Goal: Information Seeking & Learning: Learn about a topic

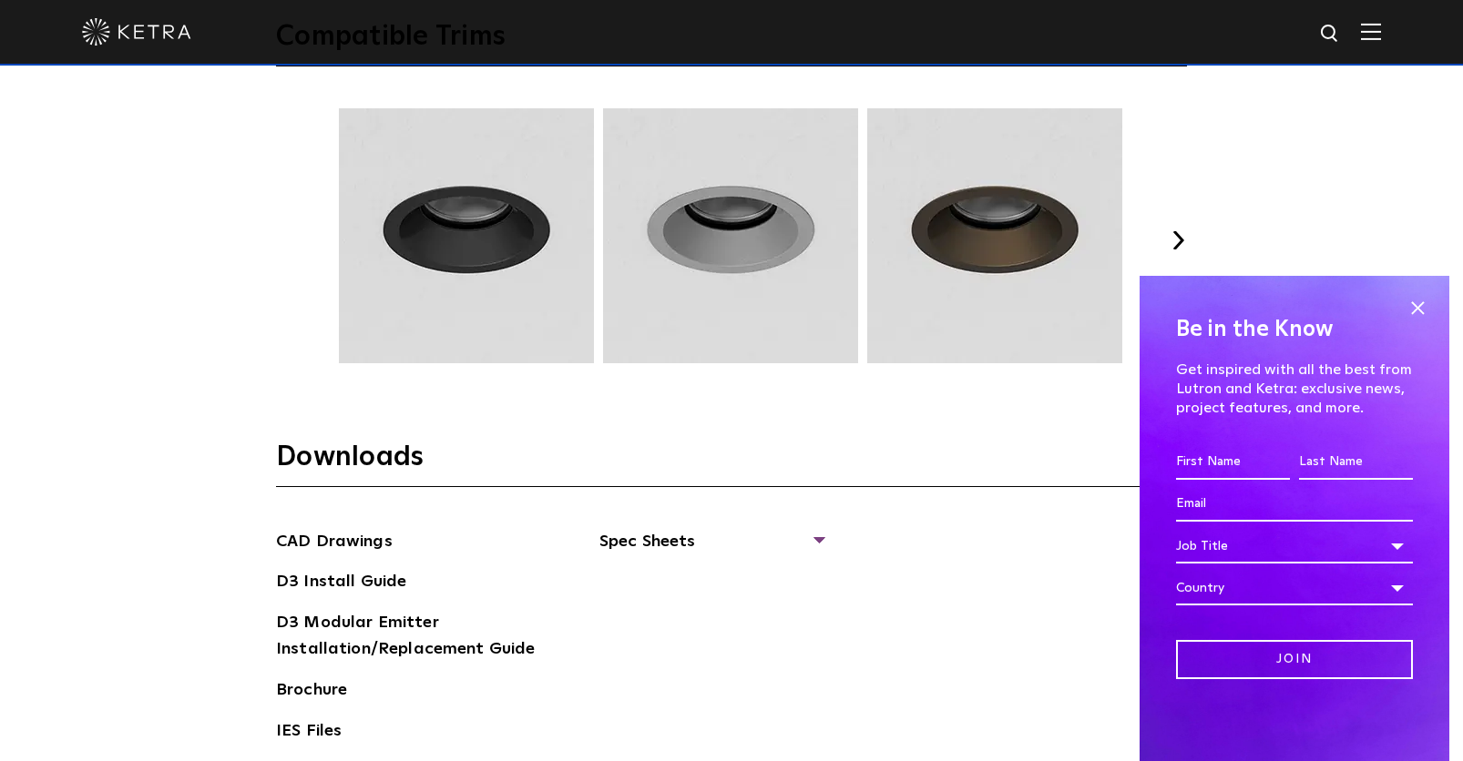
scroll to position [2550, 0]
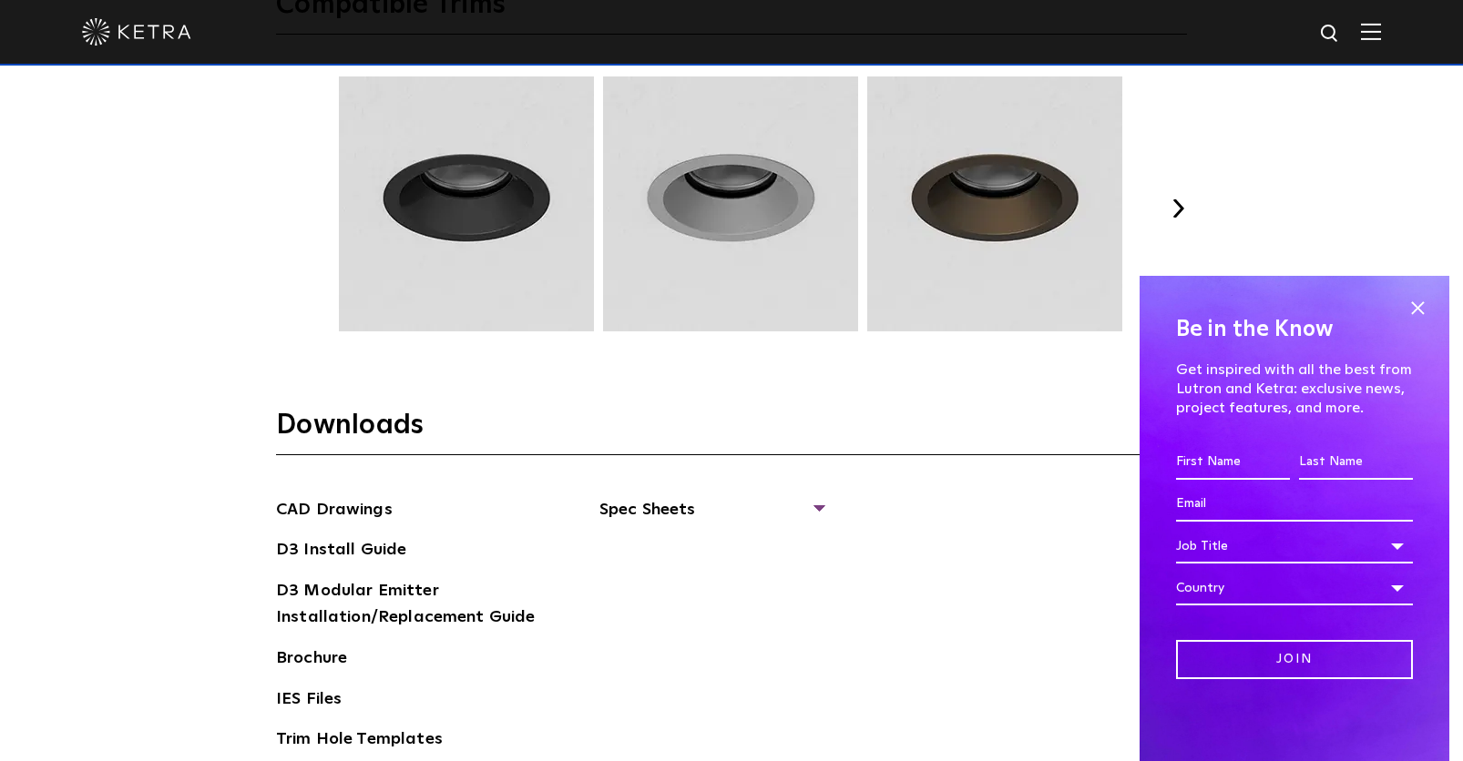
click at [1178, 201] on button "Next" at bounding box center [1177, 208] width 18 height 18
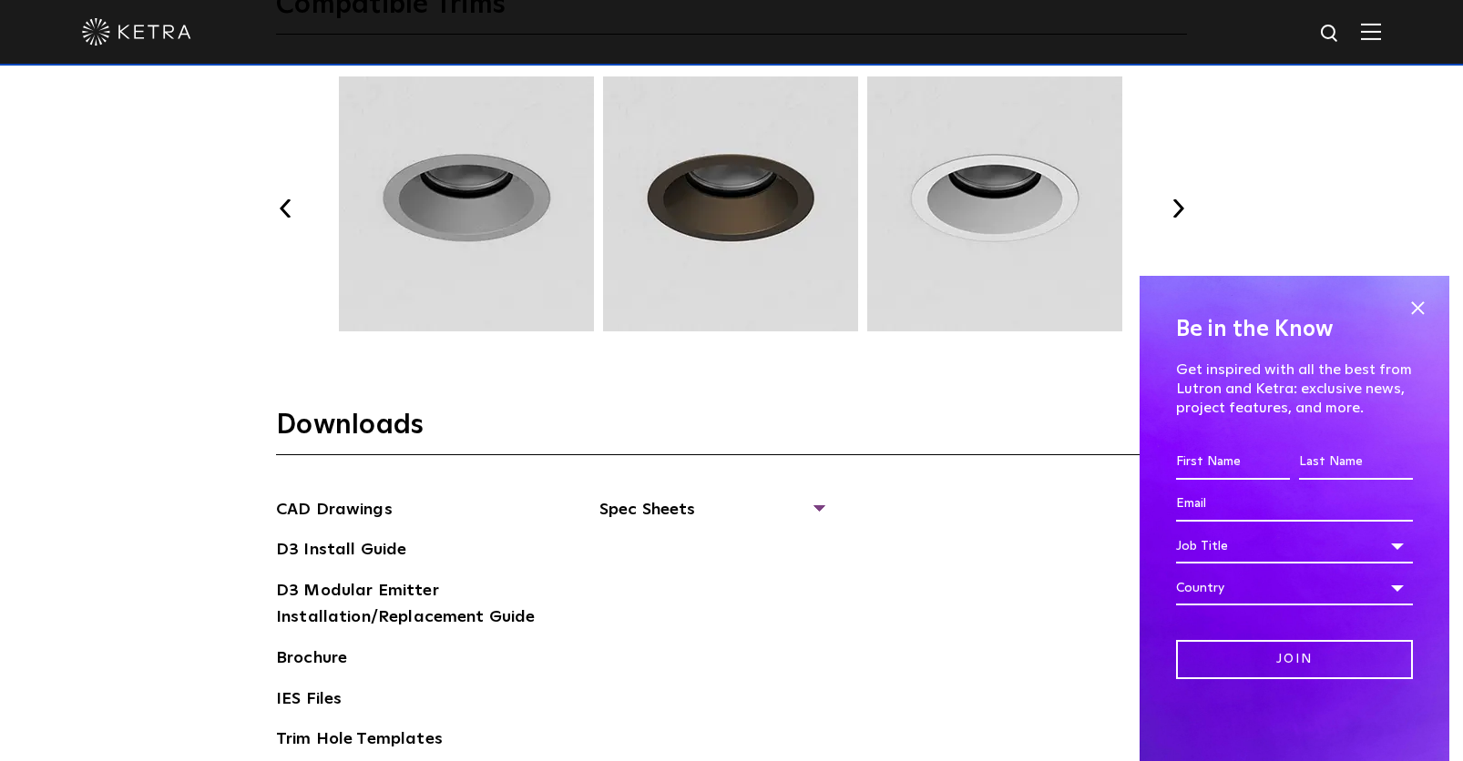
click at [276, 217] on div "Previous Next" at bounding box center [731, 208] width 911 height 264
click at [283, 219] on div "Previous Next" at bounding box center [731, 208] width 911 height 264
click at [298, 217] on div "Previous Next" at bounding box center [731, 208] width 911 height 264
click at [287, 205] on button "Previous" at bounding box center [285, 208] width 18 height 18
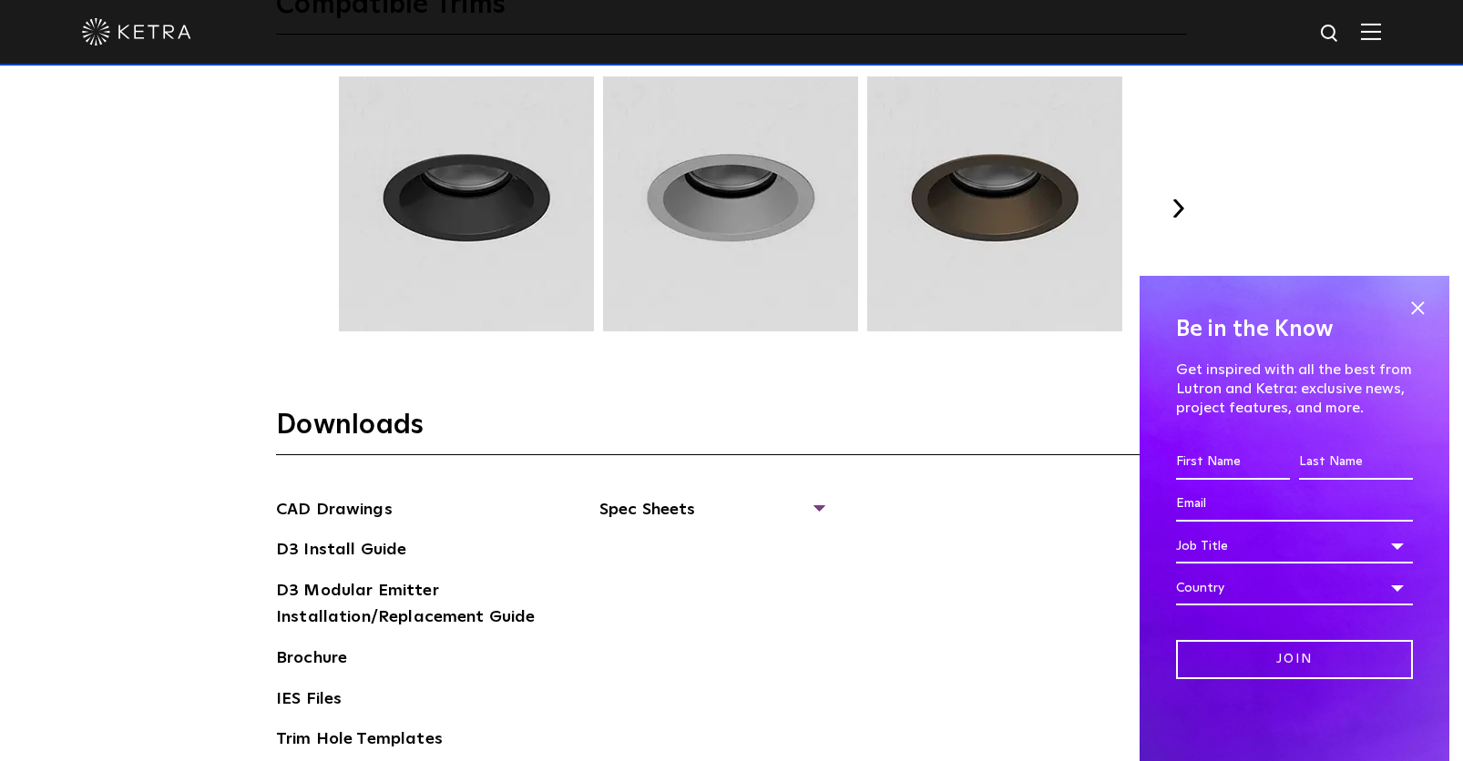
click at [287, 205] on button "Previous" at bounding box center [285, 208] width 18 height 18
click at [1180, 206] on button "Next" at bounding box center [1177, 208] width 18 height 18
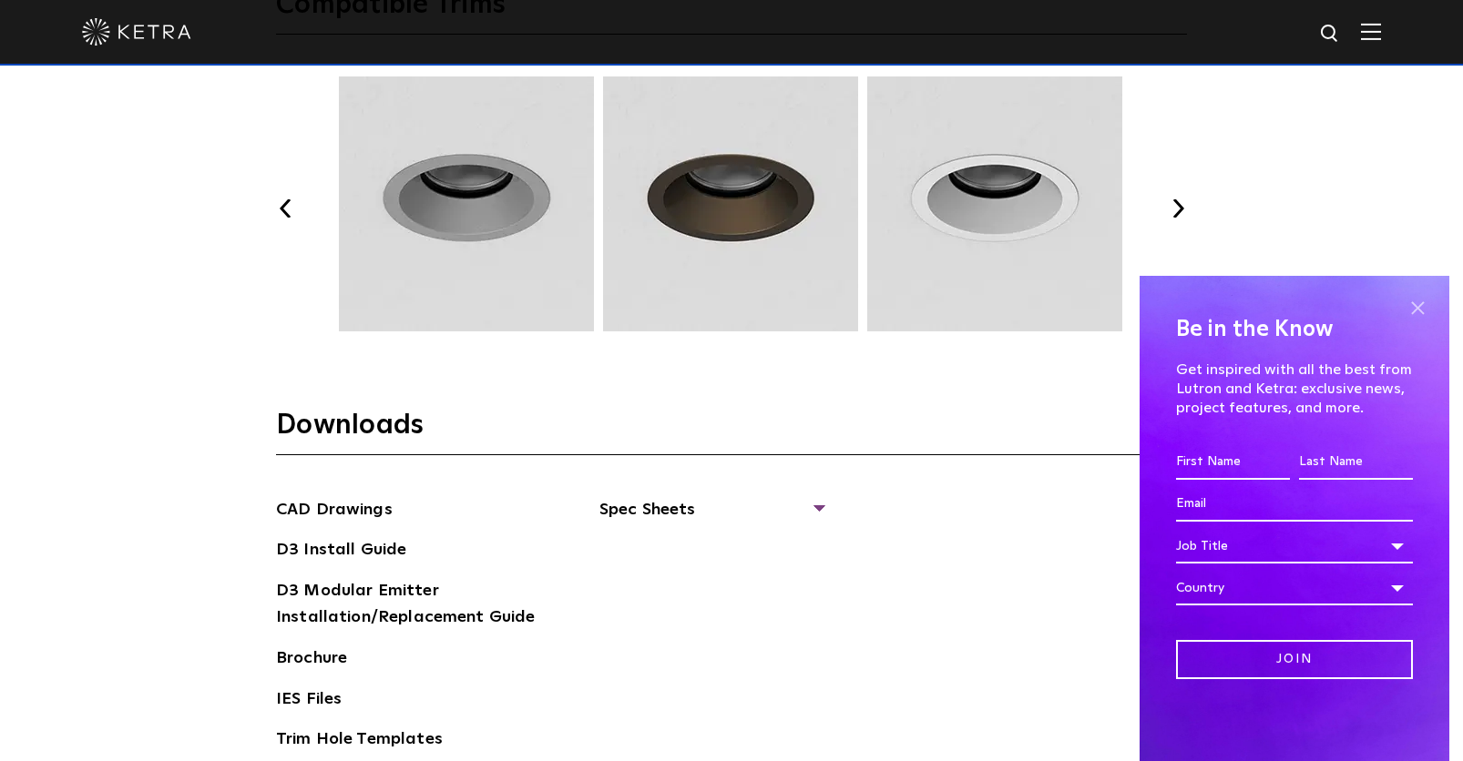
click at [1414, 306] on span at bounding box center [1416, 307] width 27 height 27
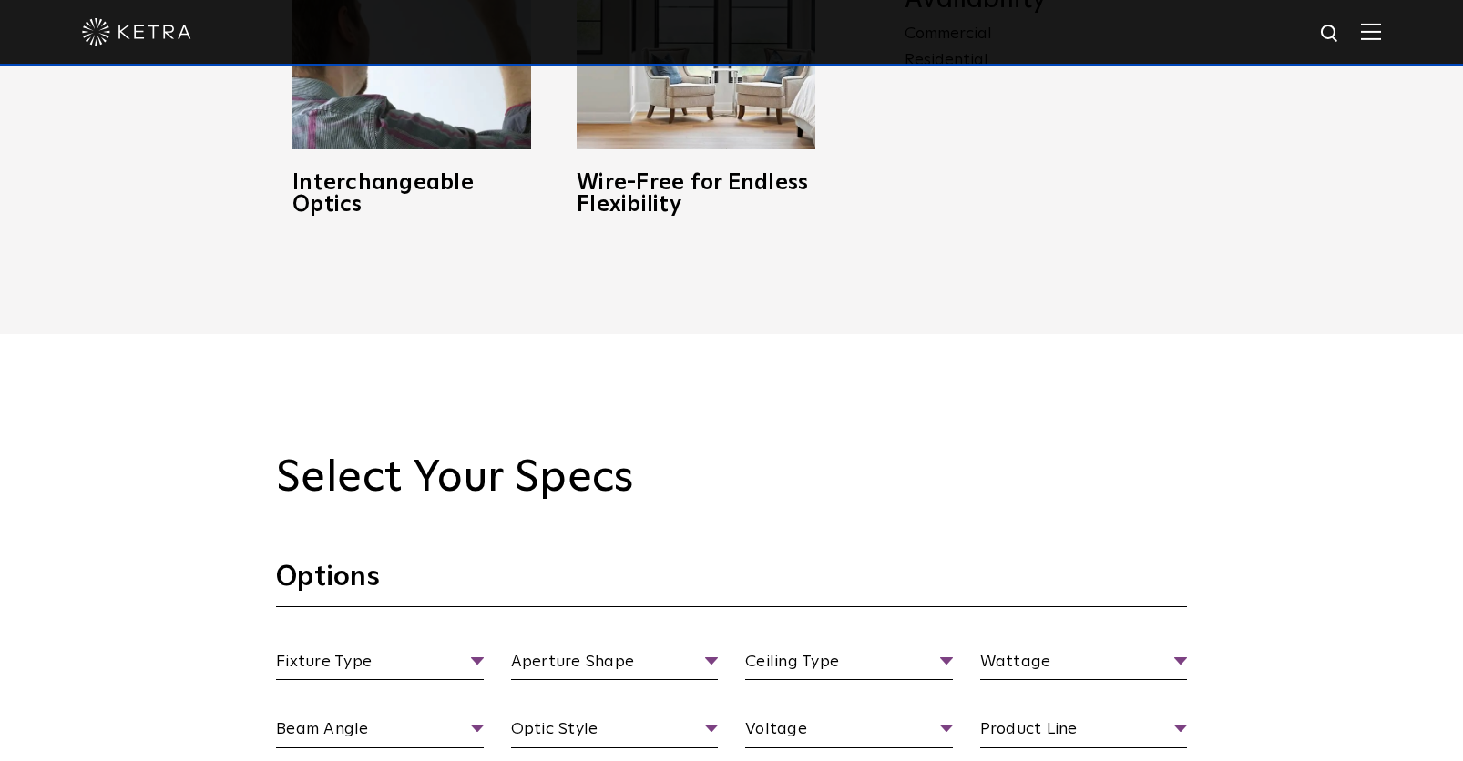
scroll to position [1730, 0]
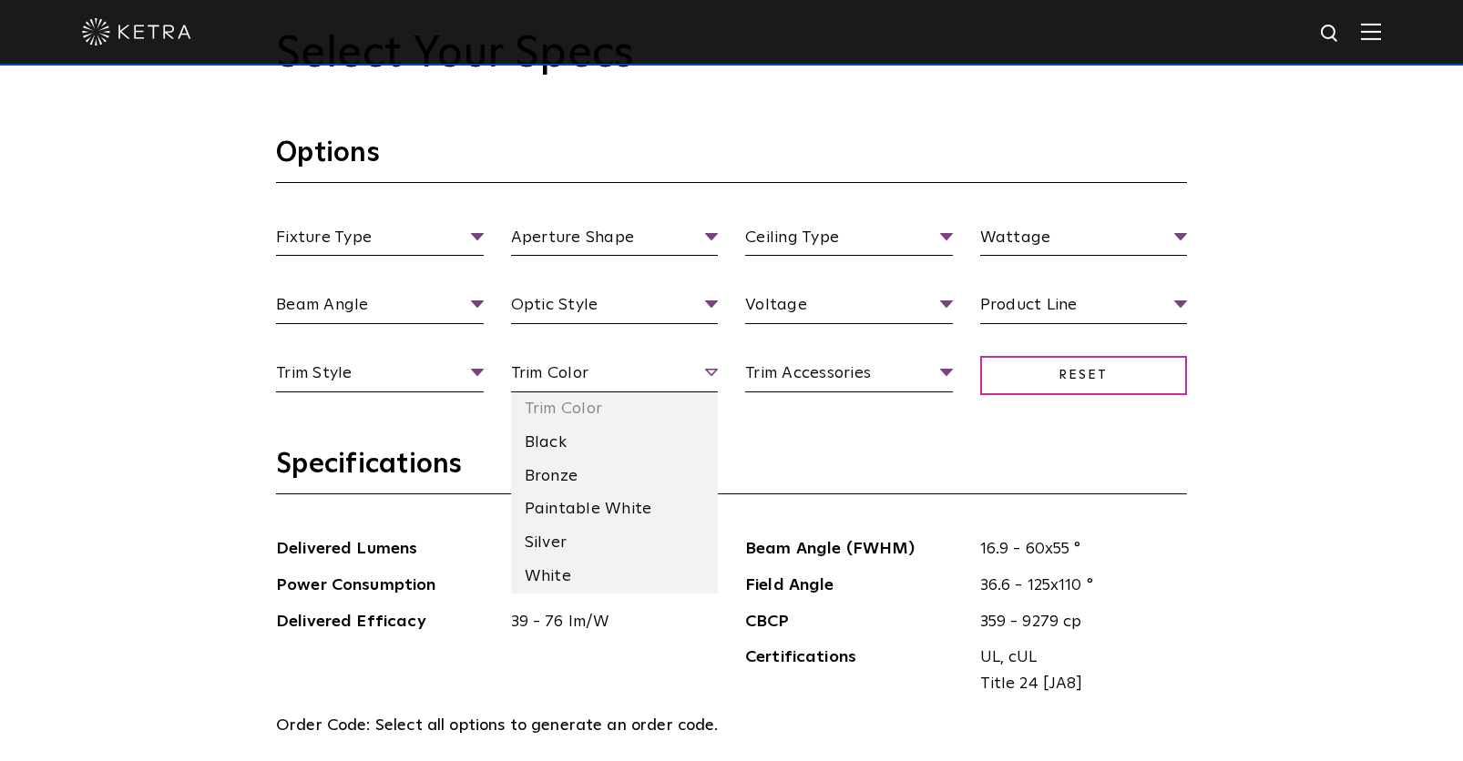
click at [676, 374] on span "Trim Color" at bounding box center [615, 377] width 208 height 32
click at [595, 372] on span "Trim Color" at bounding box center [615, 377] width 208 height 32
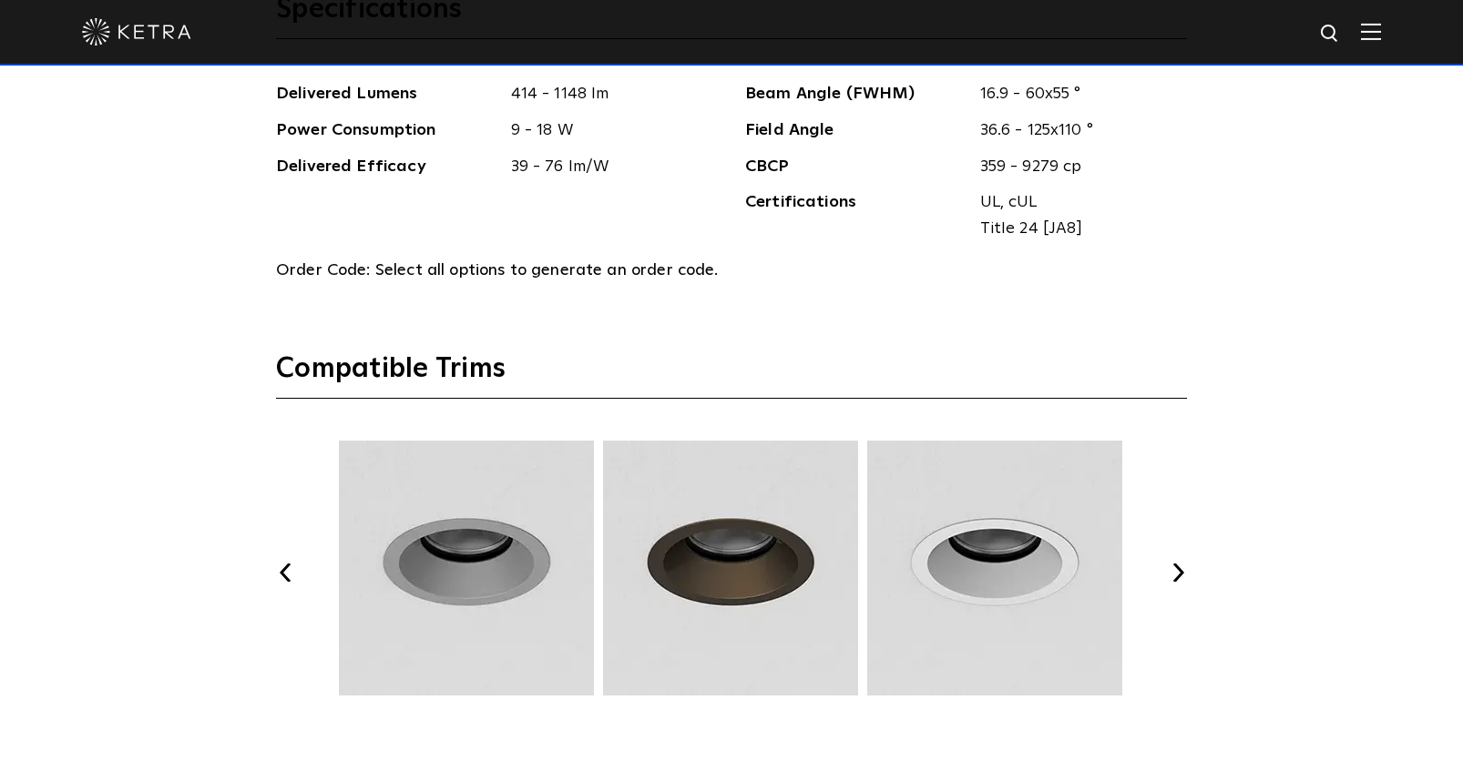
scroll to position [2277, 0]
